Goal: Navigation & Orientation: Find specific page/section

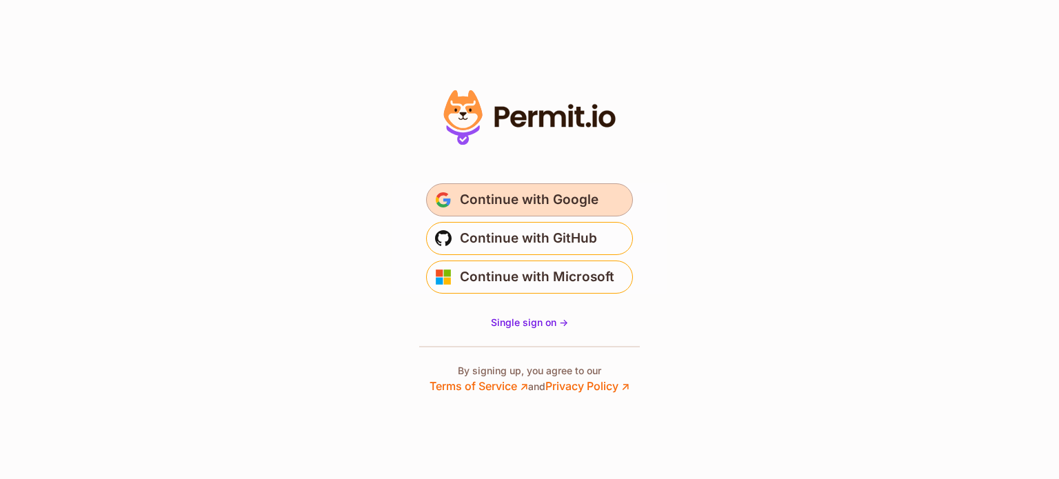
click at [548, 201] on span "Continue with Google" at bounding box center [529, 200] width 139 height 22
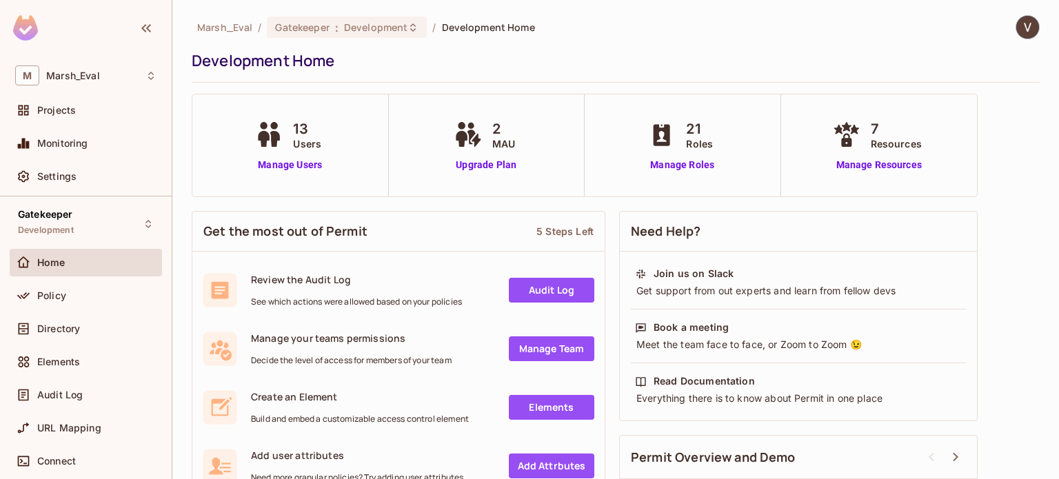
click at [1017, 23] on img at bounding box center [1028, 27] width 23 height 23
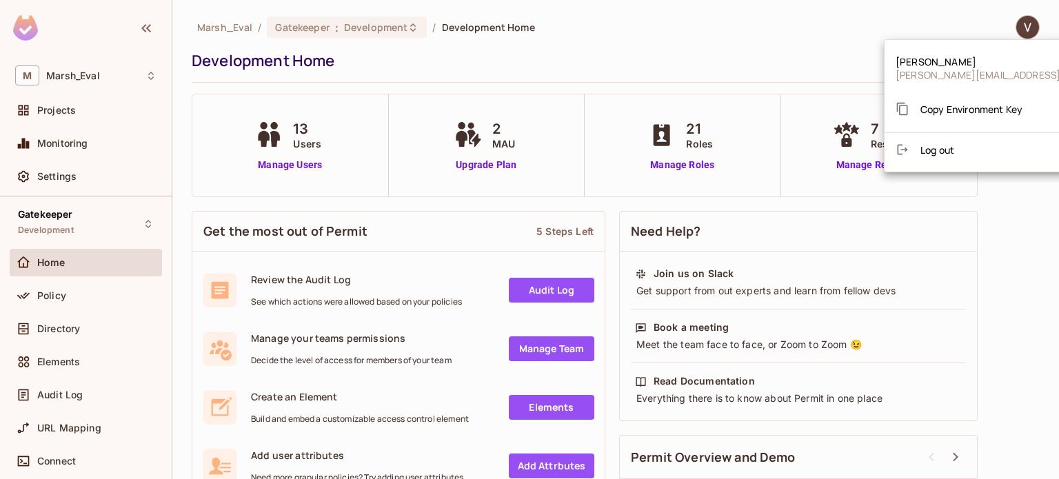
click at [779, 55] on div at bounding box center [529, 239] width 1059 height 479
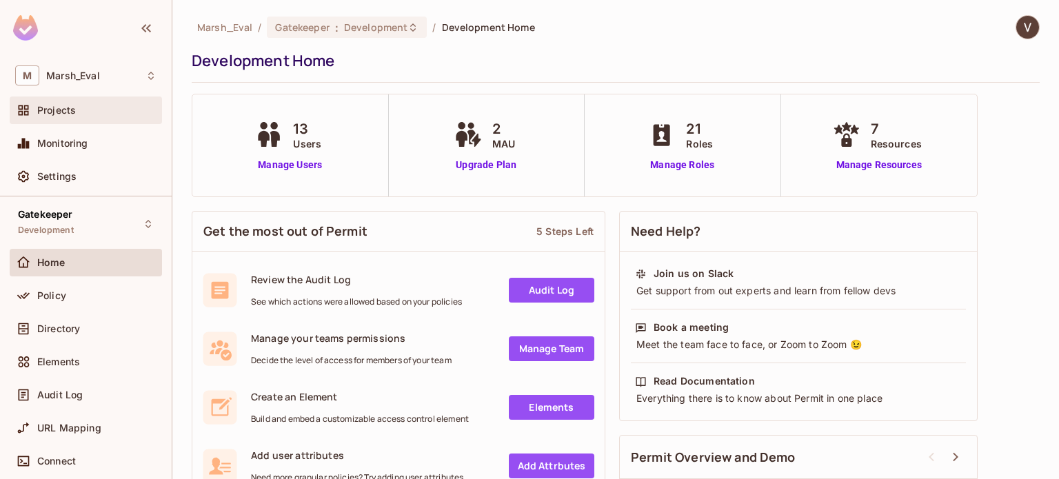
click at [81, 110] on div "Projects" at bounding box center [96, 110] width 119 height 11
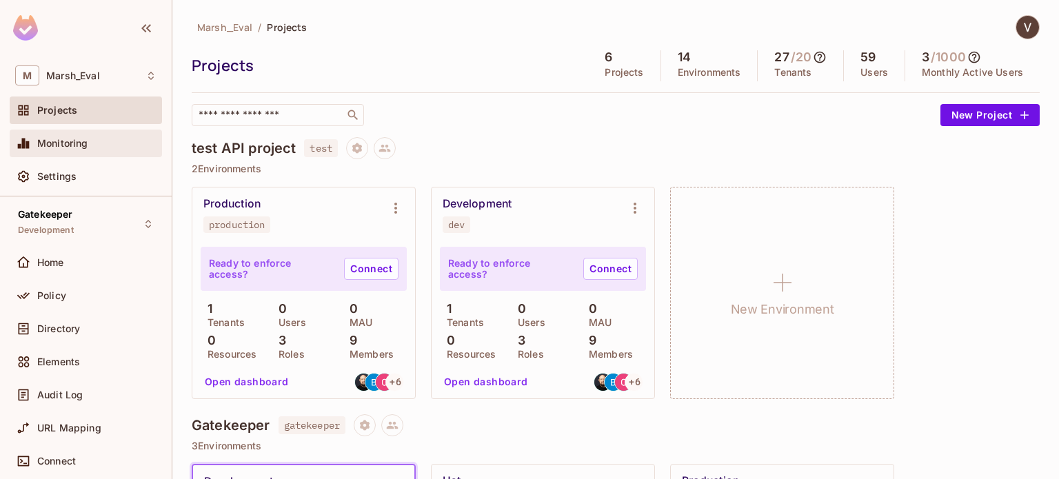
click at [88, 146] on div "Monitoring" at bounding box center [96, 143] width 119 height 11
